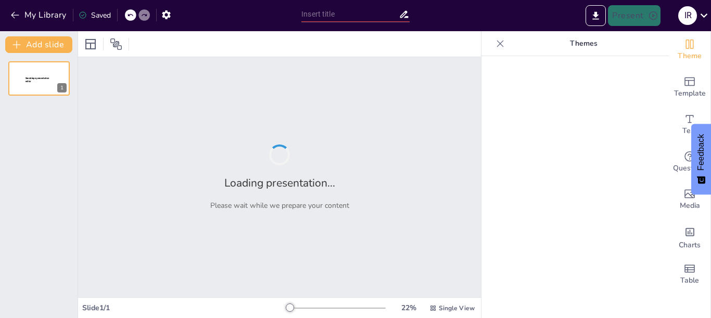
type input "Evaluación de Opciones de Abastecimiento de [GEOGRAPHIC_DATA]: Un Enfoque Metód…"
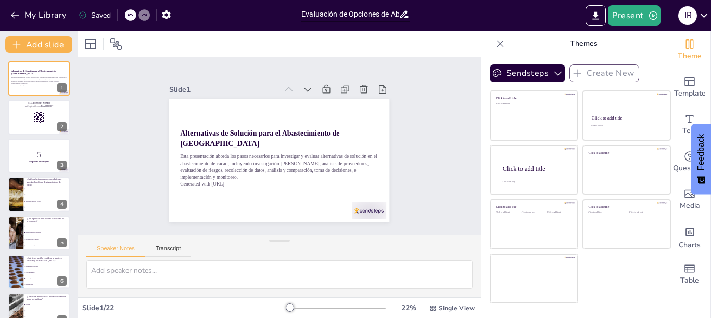
checkbox input "true"
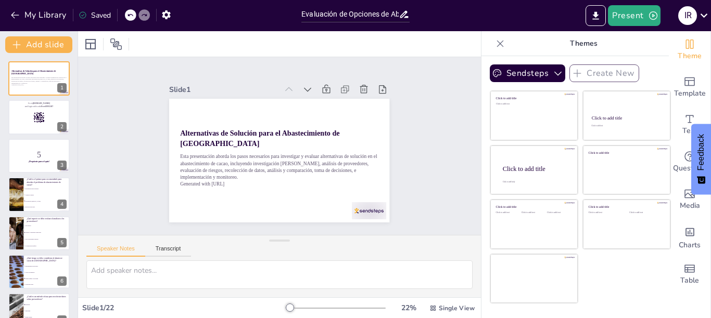
checkbox input "true"
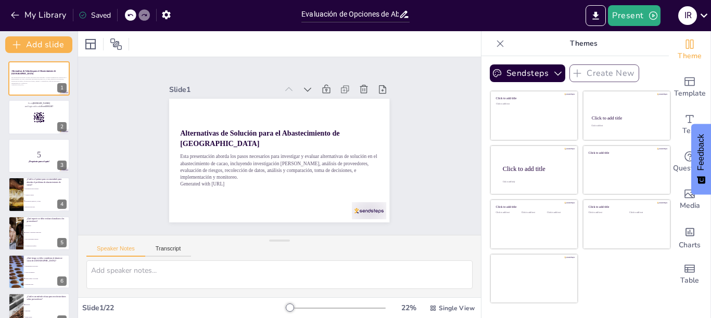
checkbox input "true"
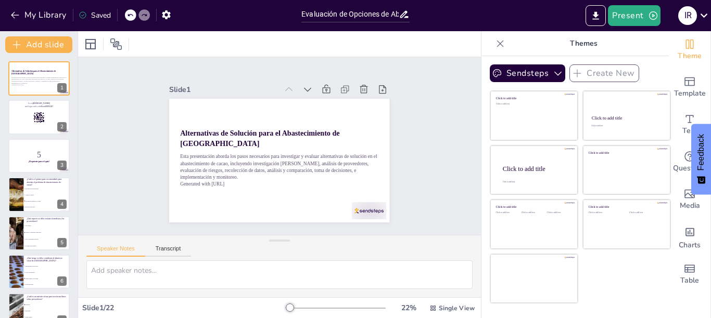
checkbox input "true"
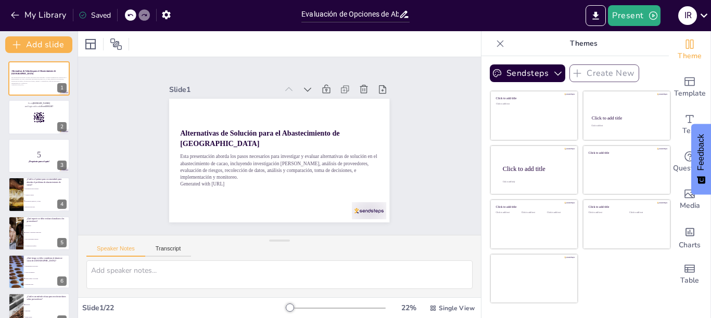
checkbox input "true"
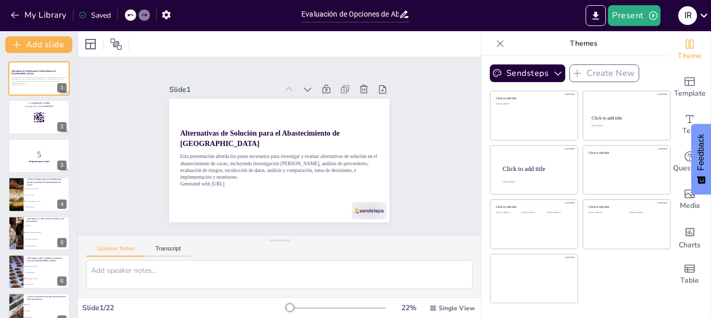
checkbox input "true"
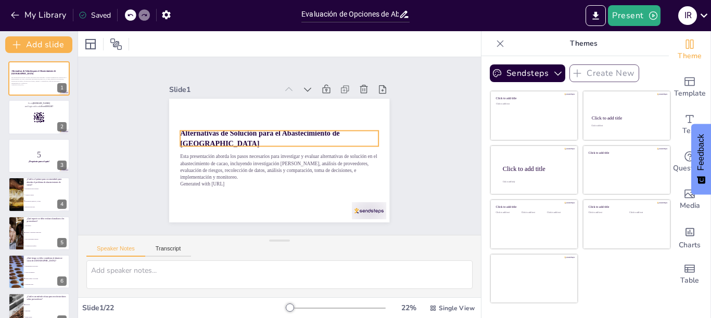
checkbox input "true"
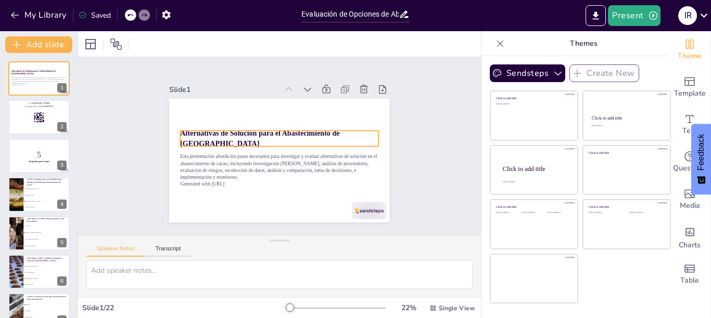
checkbox input "true"
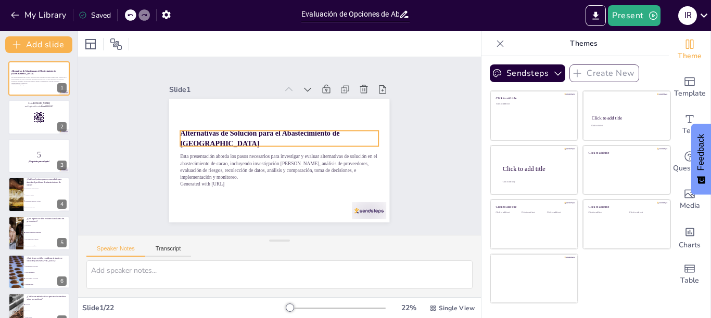
checkbox input "true"
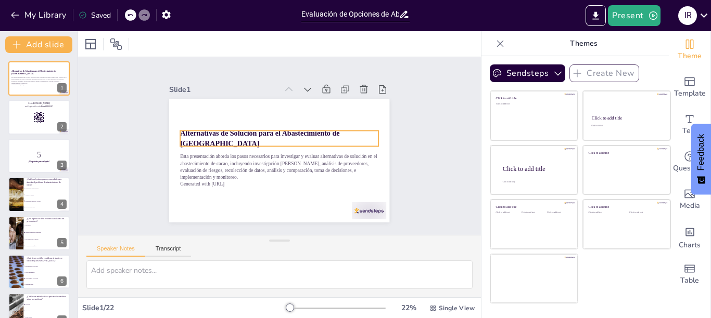
checkbox input "true"
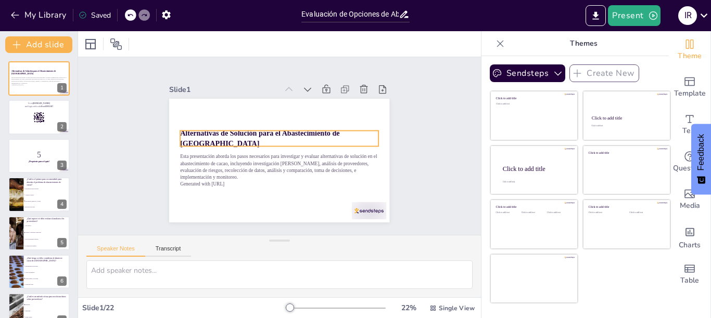
checkbox input "true"
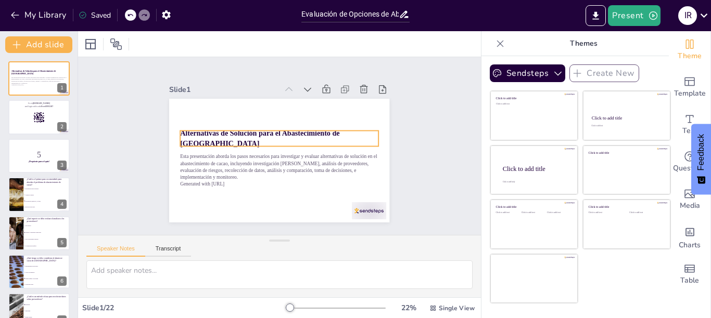
checkbox input "true"
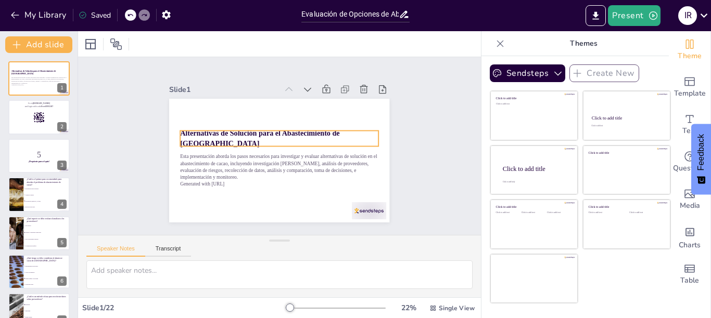
checkbox input "true"
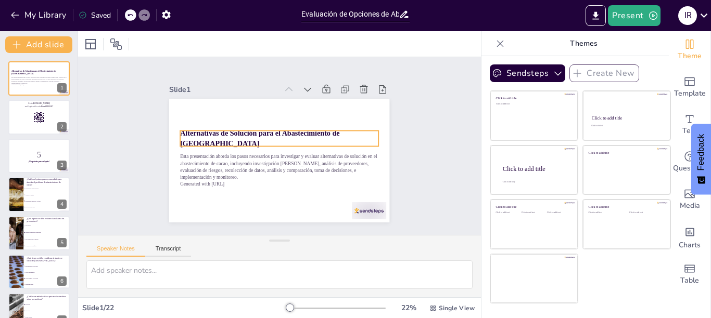
checkbox input "true"
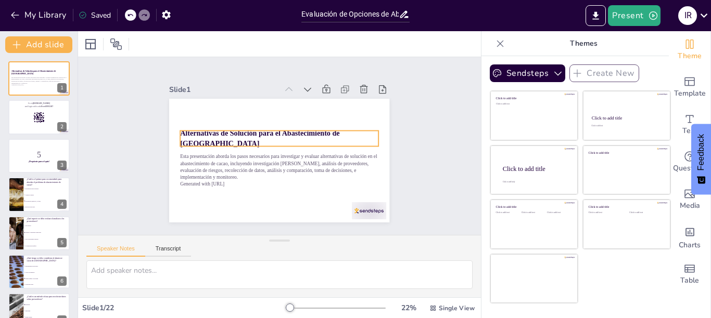
checkbox input "true"
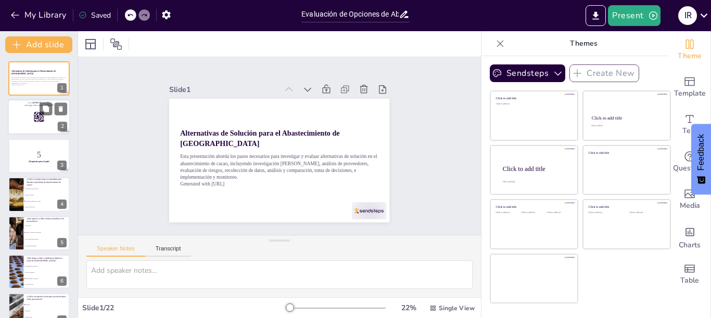
checkbox input "true"
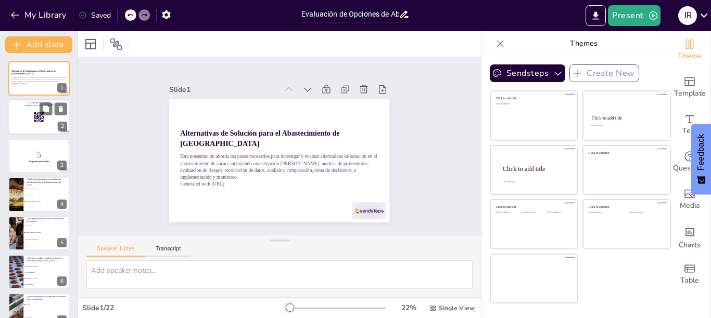
checkbox input "true"
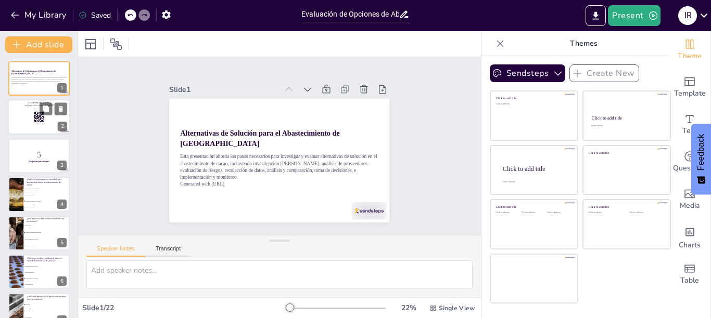
checkbox input "true"
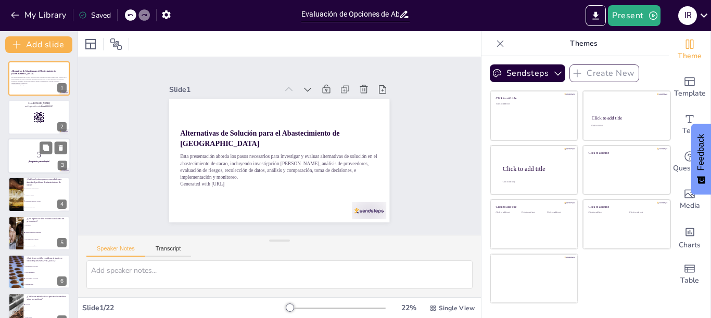
checkbox input "true"
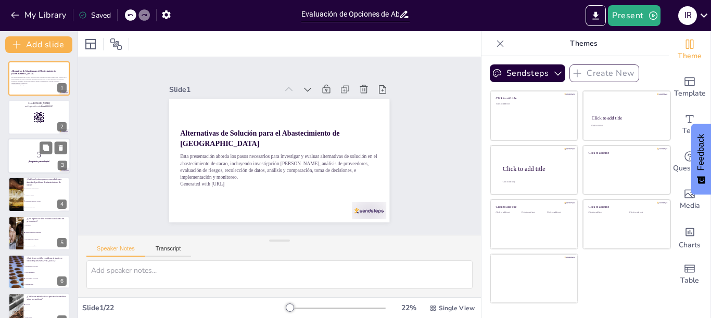
checkbox input "true"
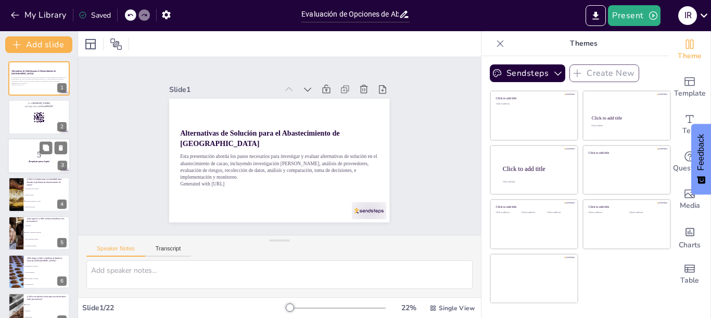
checkbox input "true"
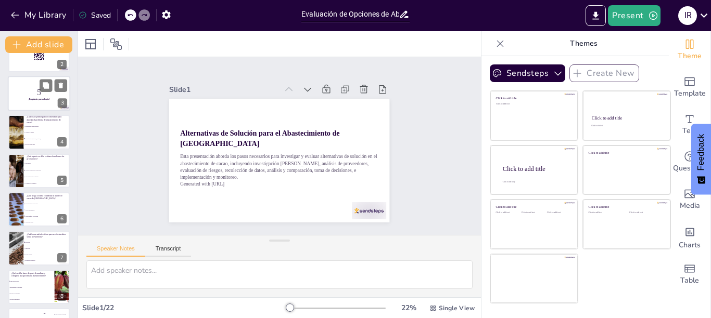
checkbox input "true"
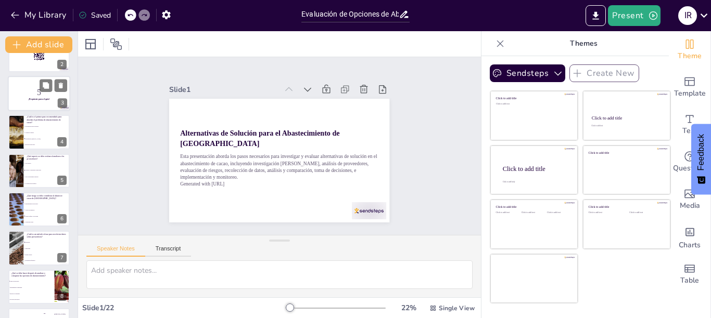
checkbox input "true"
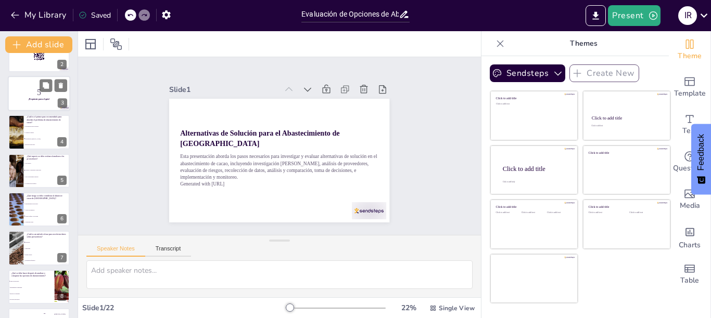
checkbox input "true"
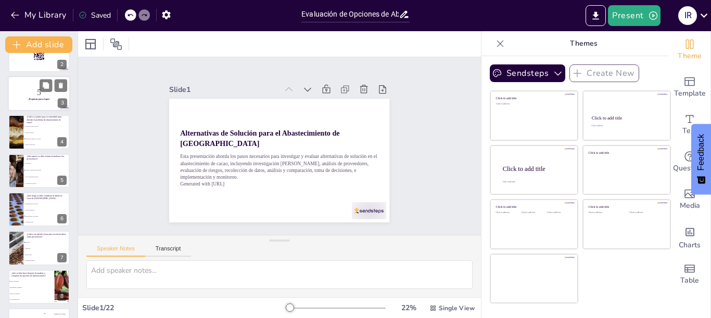
checkbox input "true"
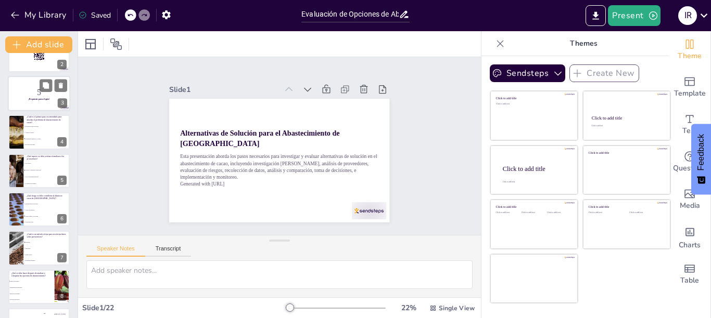
checkbox input "true"
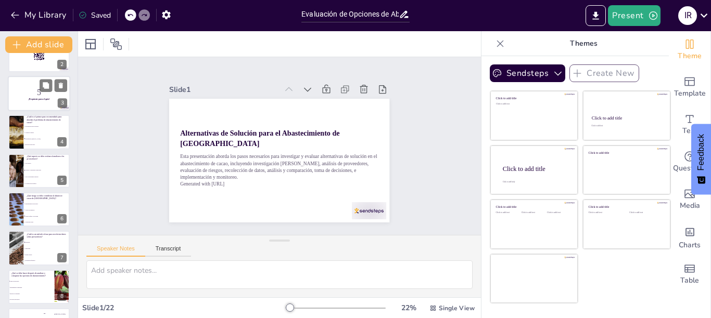
checkbox input "true"
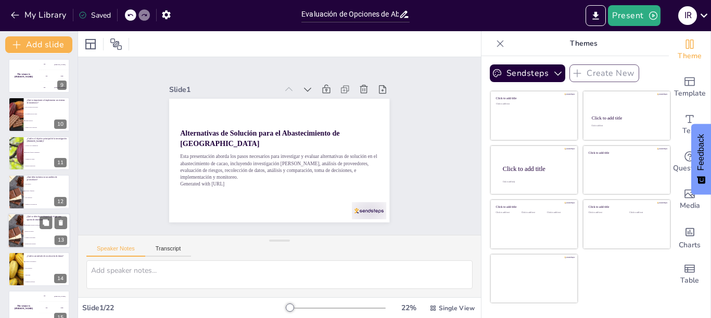
checkbox input "true"
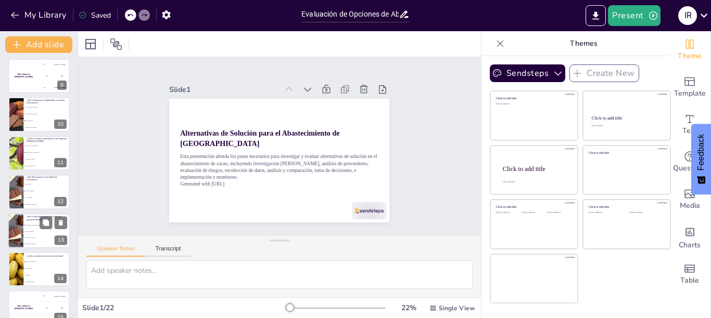
checkbox input "true"
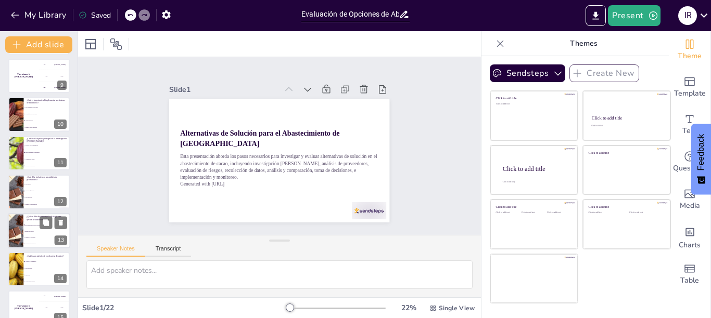
checkbox input "true"
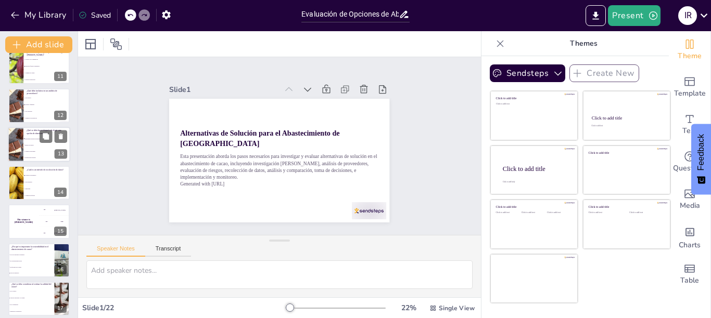
checkbox input "true"
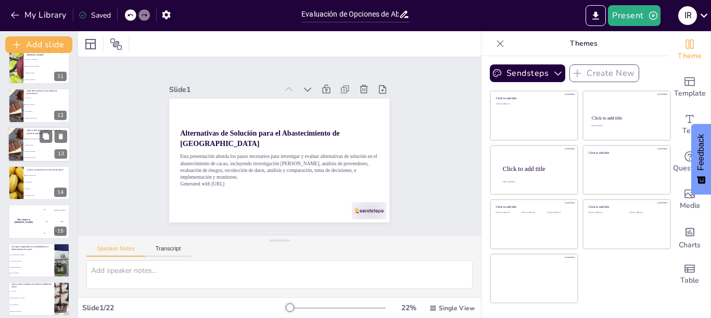
checkbox input "true"
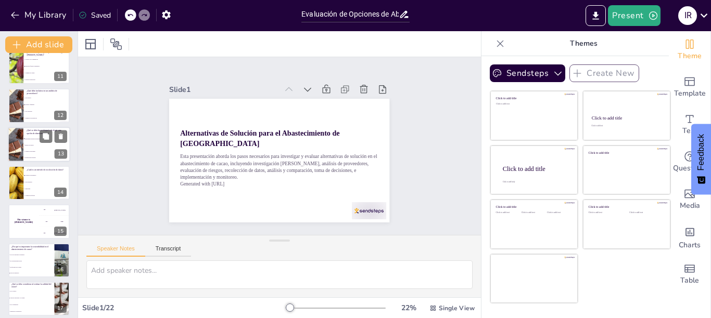
checkbox input "true"
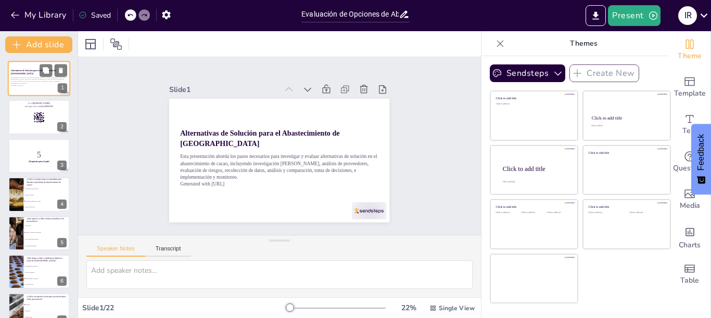
checkbox input "true"
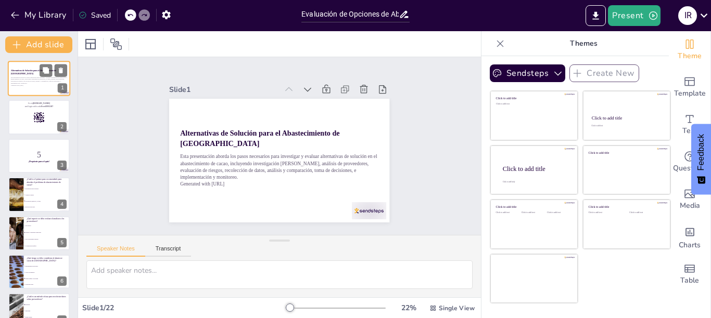
checkbox input "true"
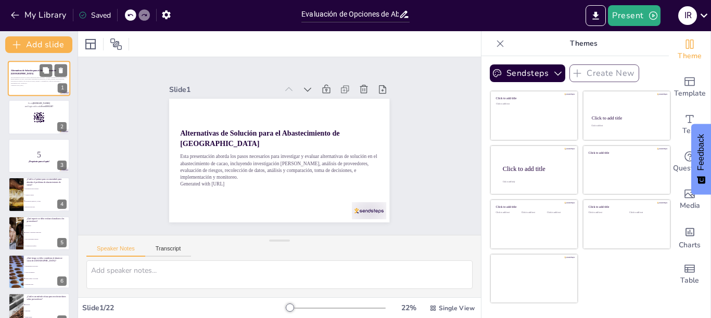
checkbox input "true"
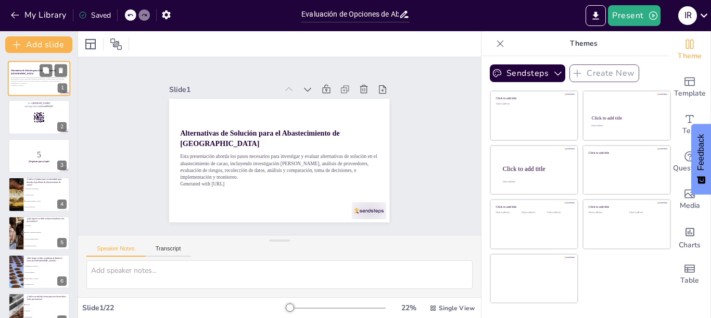
checkbox input "true"
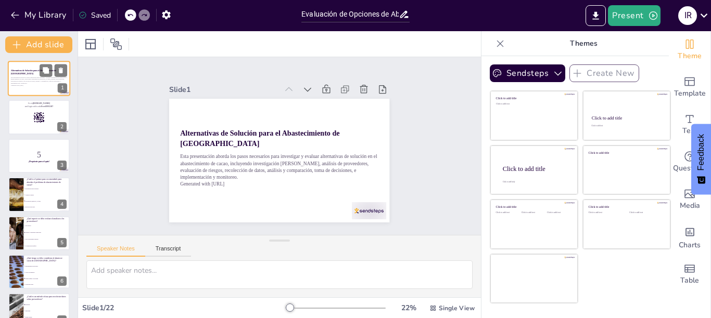
checkbox input "true"
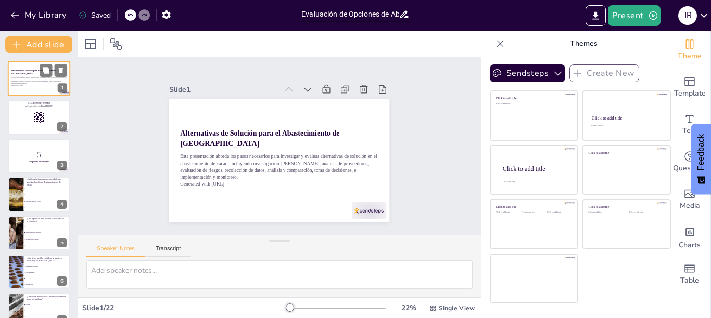
checkbox input "true"
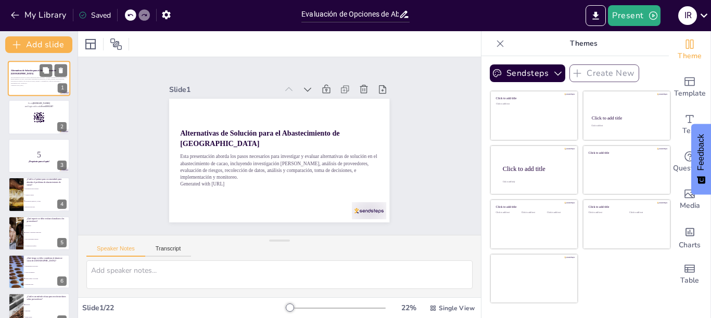
checkbox input "true"
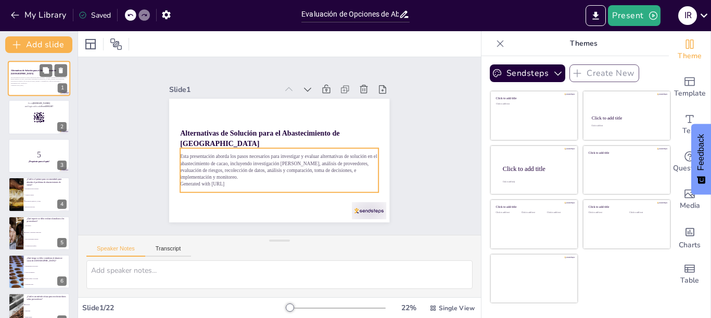
click at [23, 85] on p "Generated with [URL]" at bounding box center [39, 85] width 56 height 2
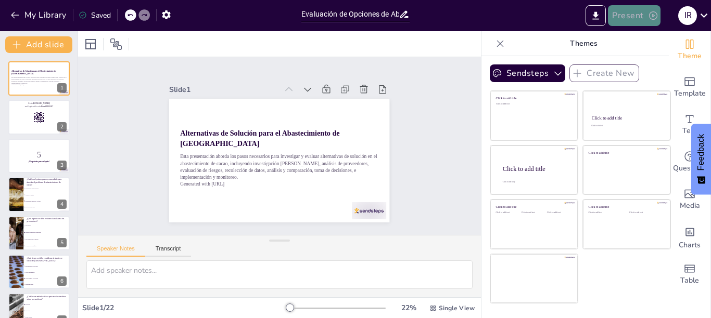
click at [629, 17] on button "Present" at bounding box center [634, 15] width 52 height 21
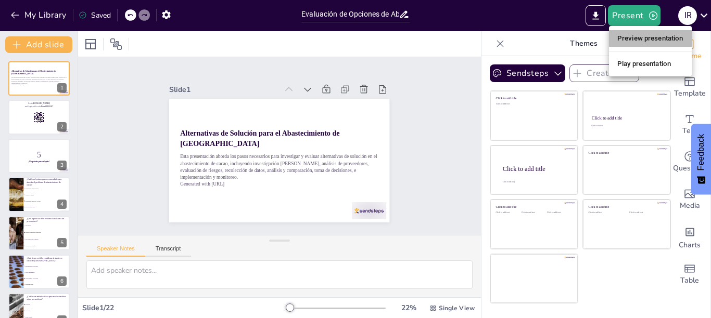
click at [640, 36] on li "Preview presentation" at bounding box center [650, 38] width 83 height 17
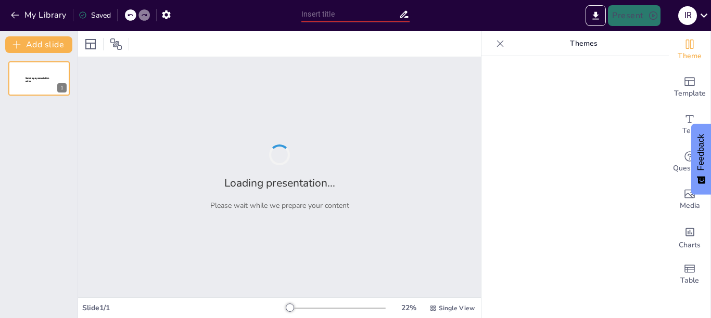
type input "Evaluación de Opciones de Abastecimiento de [GEOGRAPHIC_DATA]: Un Enfoque Metód…"
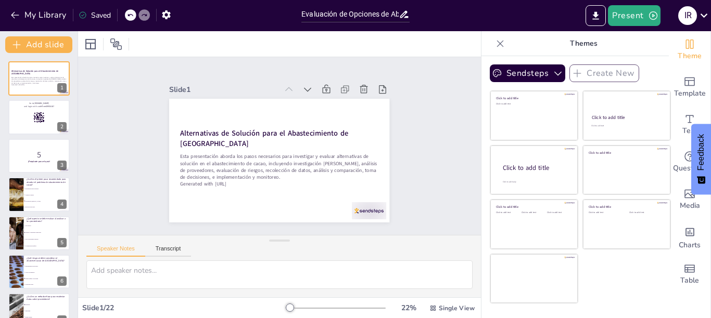
checkbox input "true"
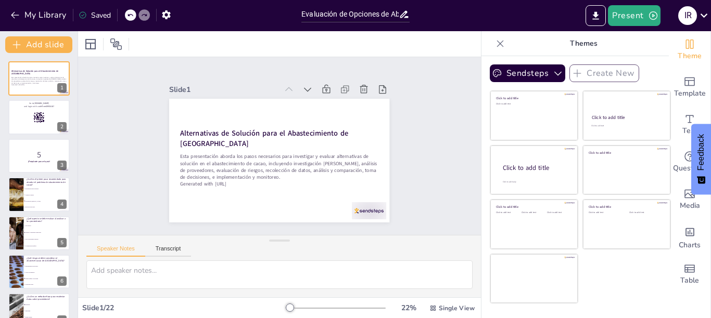
checkbox input "true"
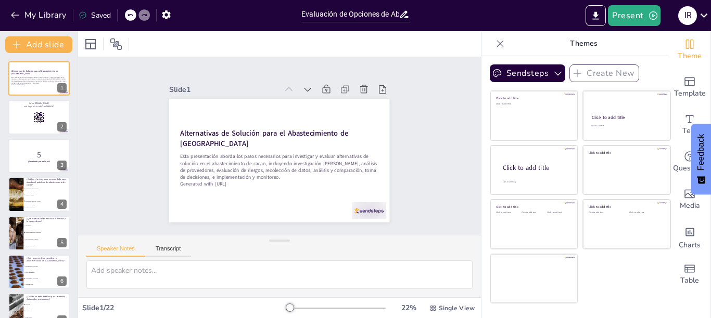
checkbox input "true"
